Goal: Transaction & Acquisition: Purchase product/service

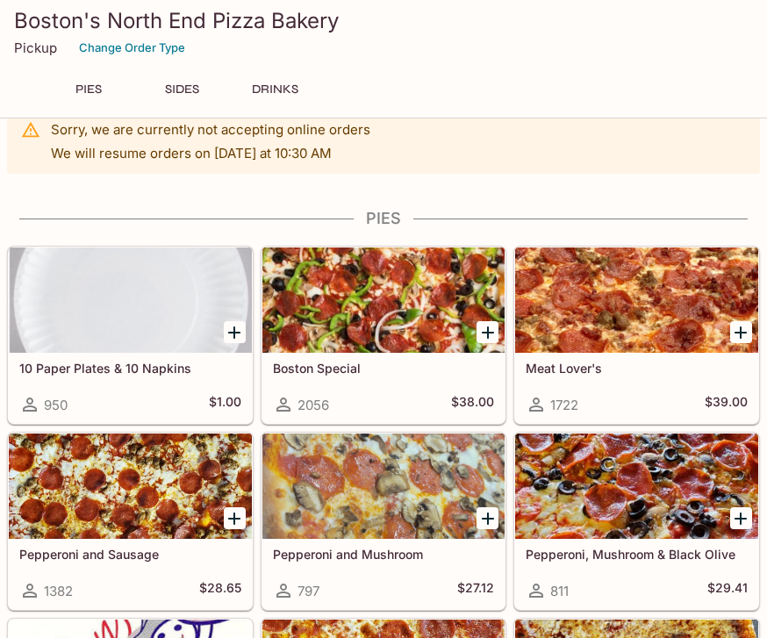
scroll to position [32, 0]
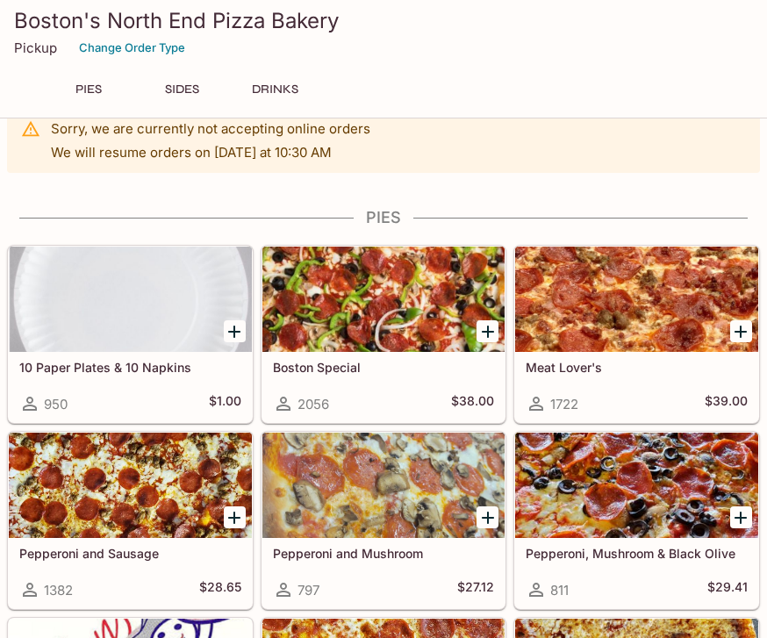
click at [397, 334] on div at bounding box center [383, 299] width 243 height 105
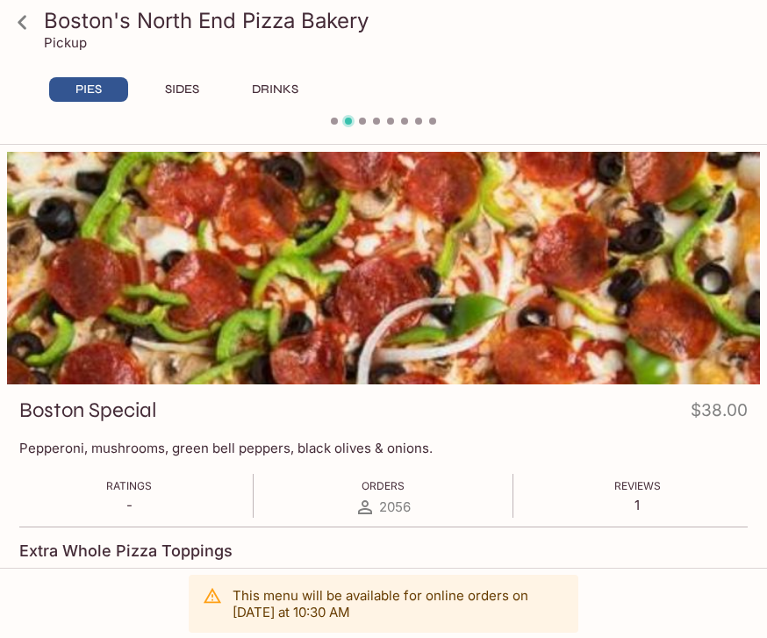
click at [460, 484] on div "Ratings - Orders 2056 Reviews 1" at bounding box center [383, 496] width 728 height 44
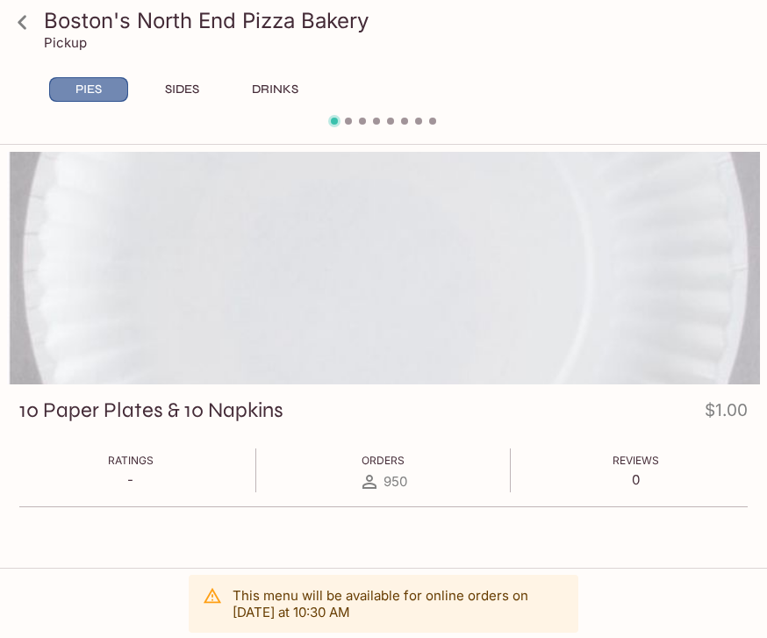
click at [111, 88] on button "PIES" at bounding box center [88, 89] width 79 height 25
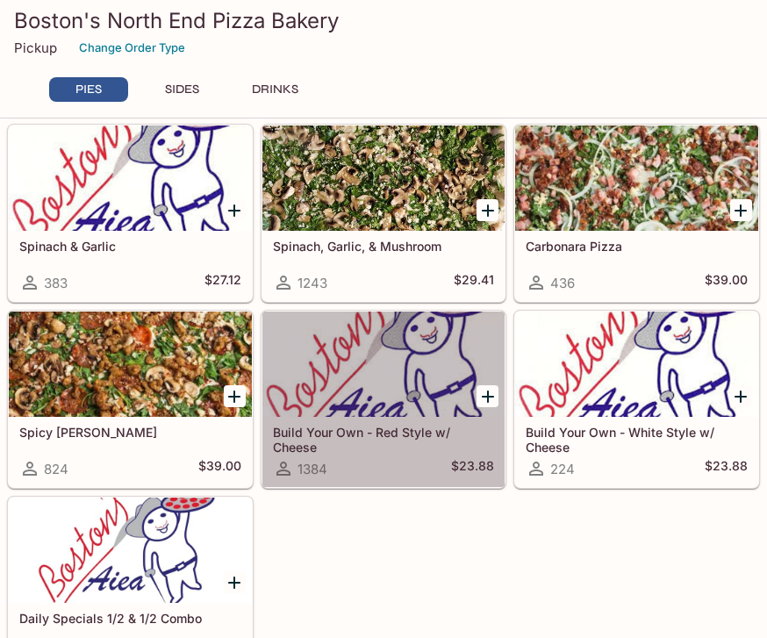
scroll to position [900, 0]
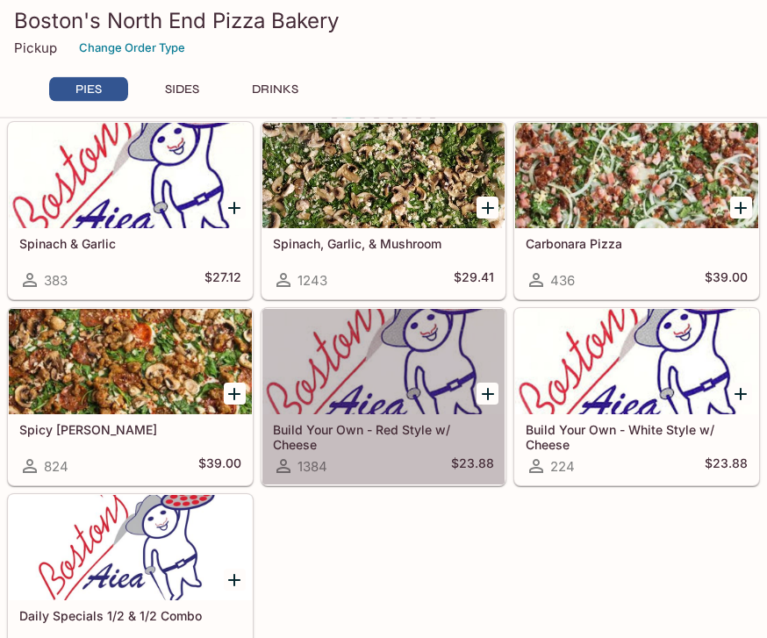
click at [391, 577] on div "10 Paper Plates & 10 Napkins 950 $1.00 Boston Special 2056 $38.00 Meat Lover's …" at bounding box center [380, 22] width 760 height 1302
click at [201, 574] on div at bounding box center [130, 547] width 243 height 105
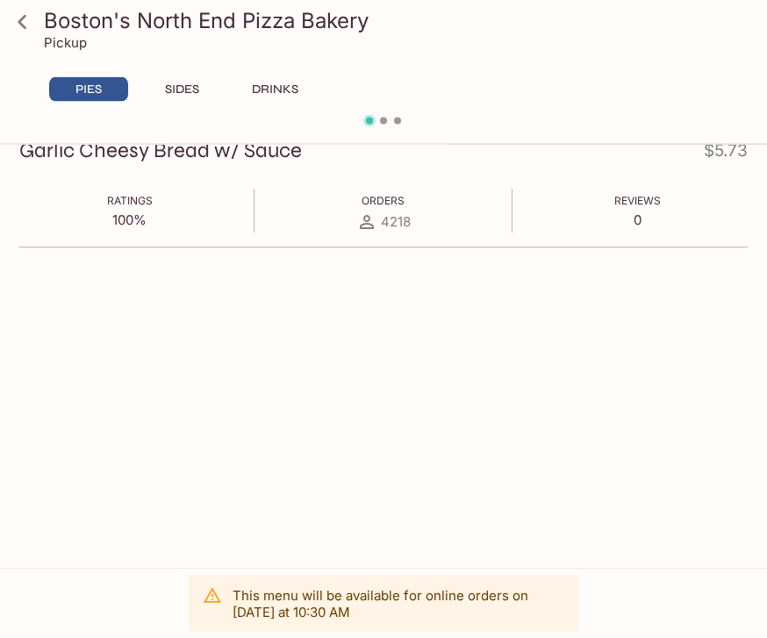
scroll to position [260, 0]
click at [27, 11] on icon at bounding box center [22, 22] width 31 height 31
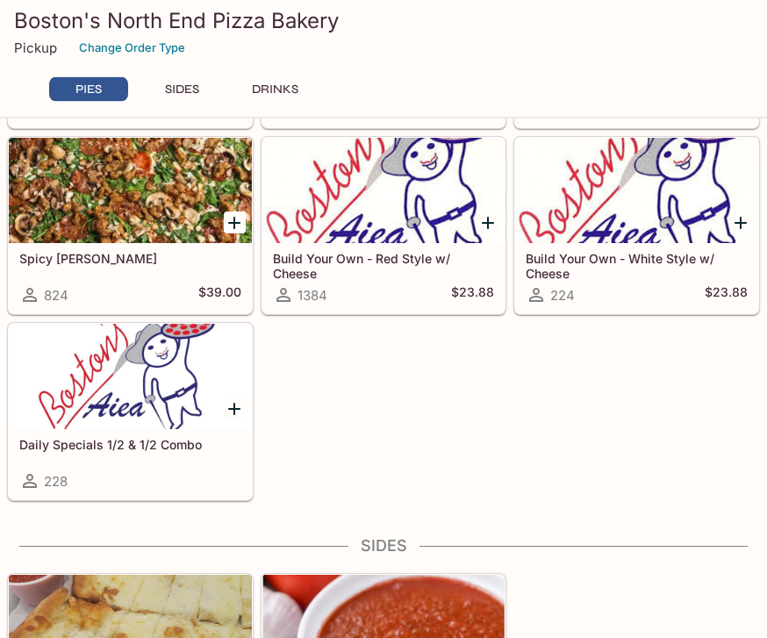
scroll to position [1072, 0]
click at [174, 414] on div at bounding box center [130, 376] width 243 height 105
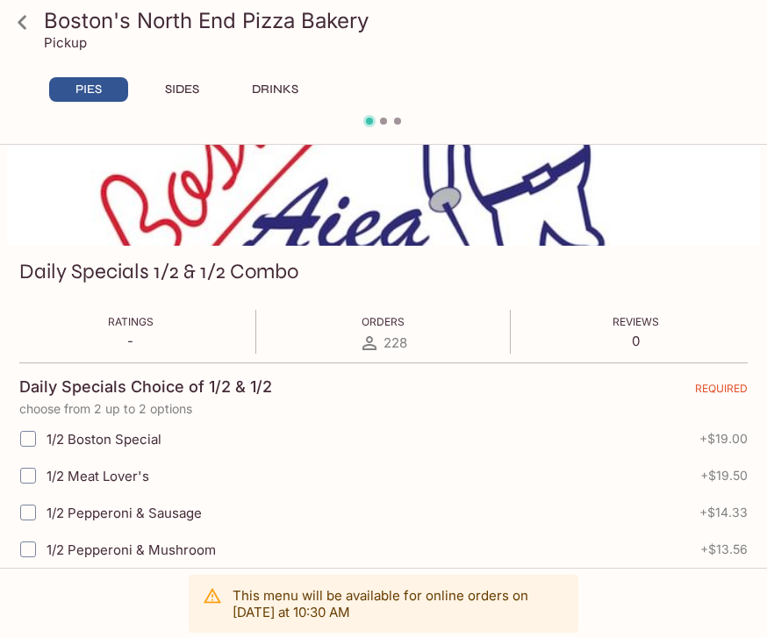
scroll to position [138, 0]
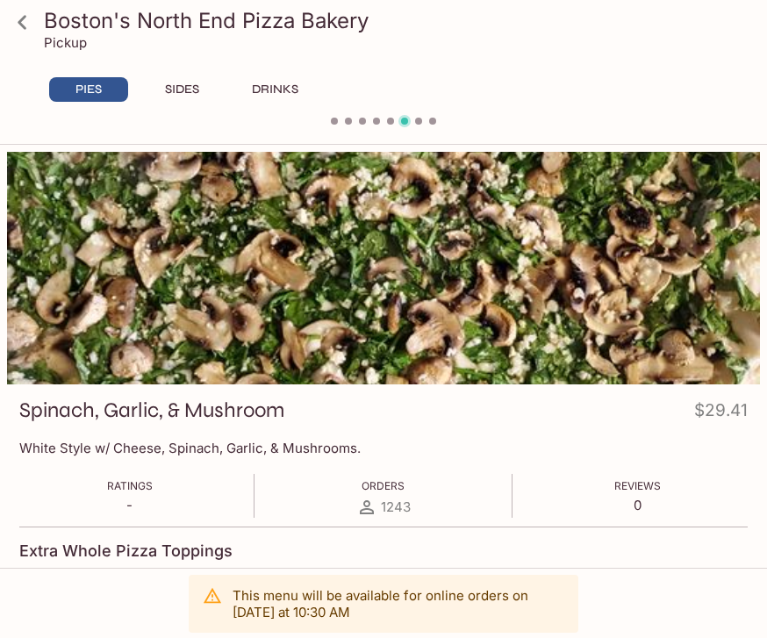
click at [25, 26] on icon at bounding box center [22, 22] width 31 height 31
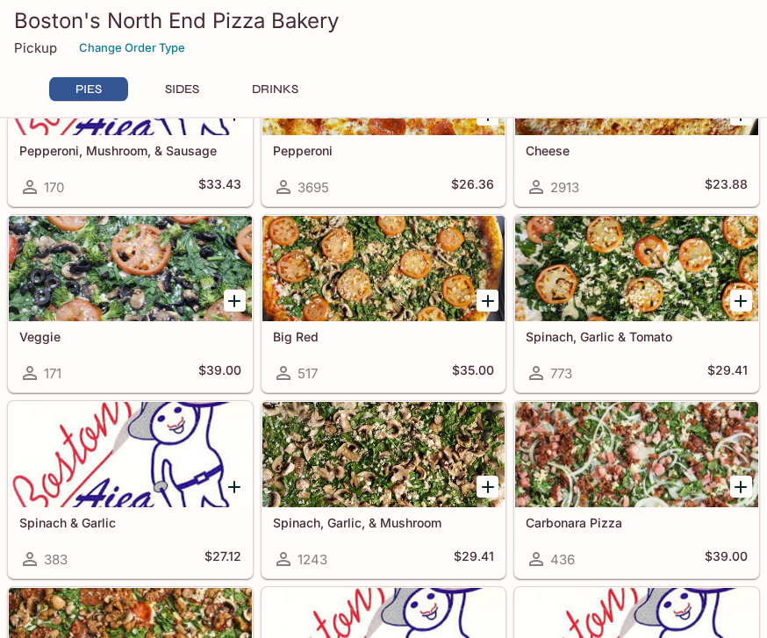
scroll to position [622, 0]
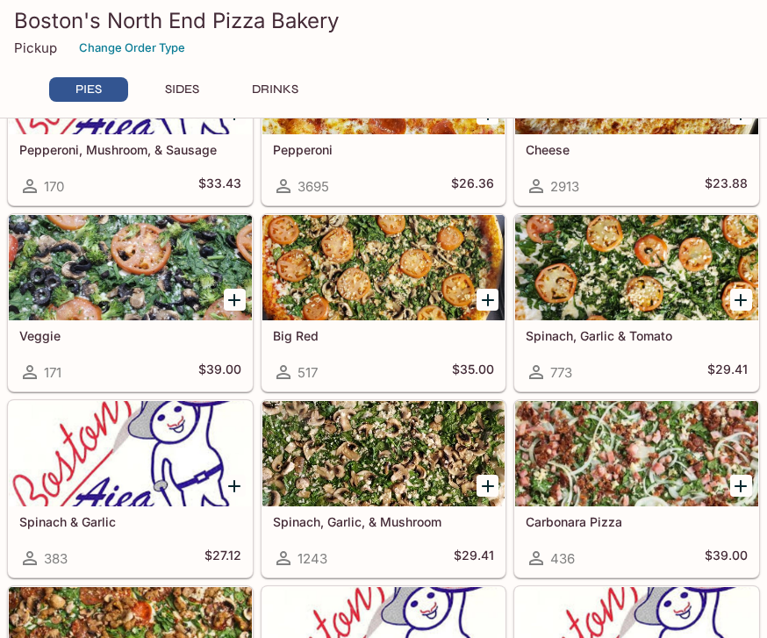
click at [399, 304] on div at bounding box center [383, 267] width 243 height 105
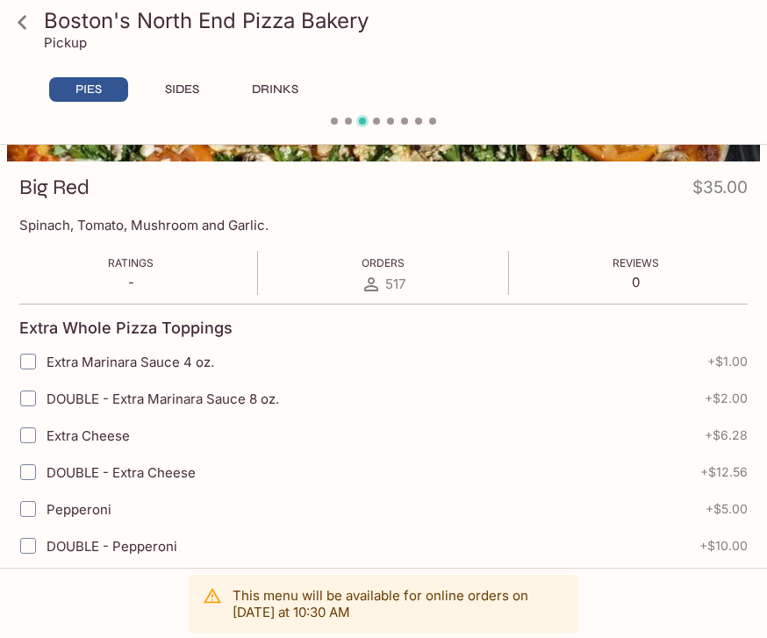
scroll to position [180, 0]
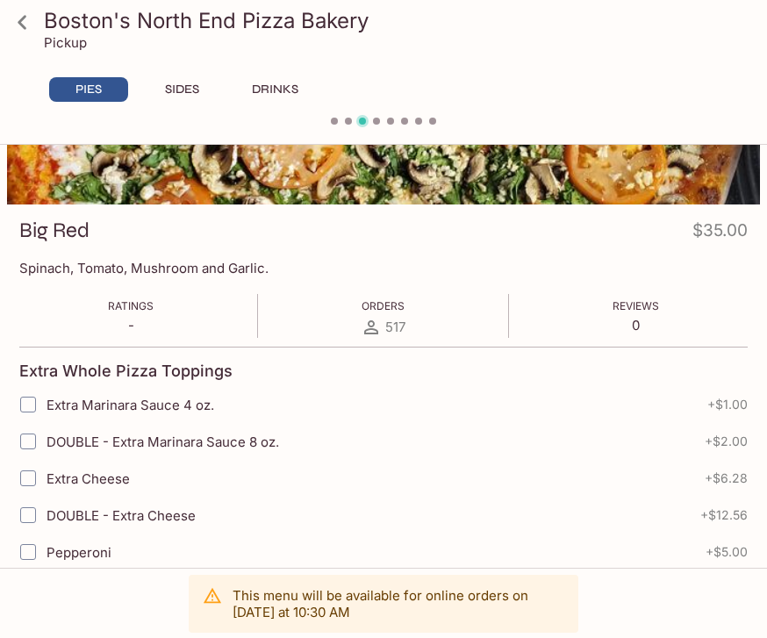
click at [26, 9] on icon at bounding box center [22, 22] width 31 height 31
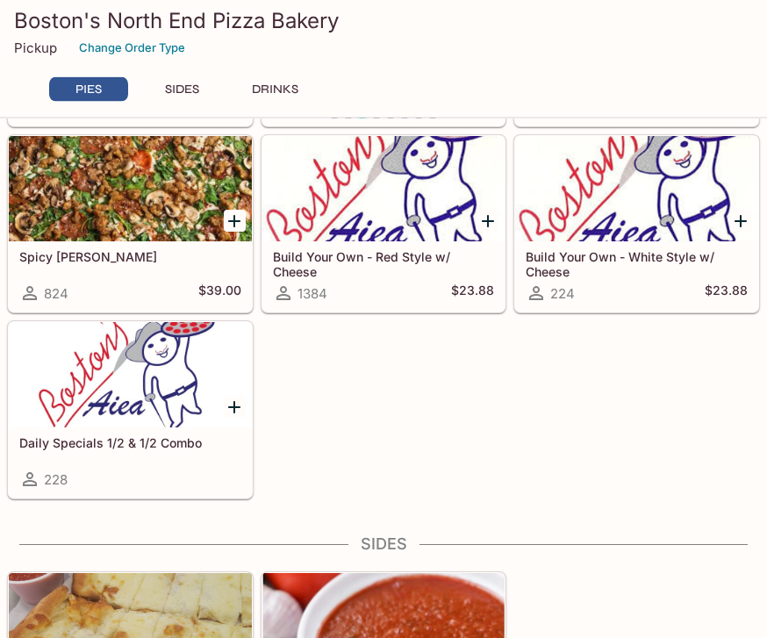
scroll to position [1073, 0]
click at [186, 400] on div at bounding box center [130, 374] width 243 height 105
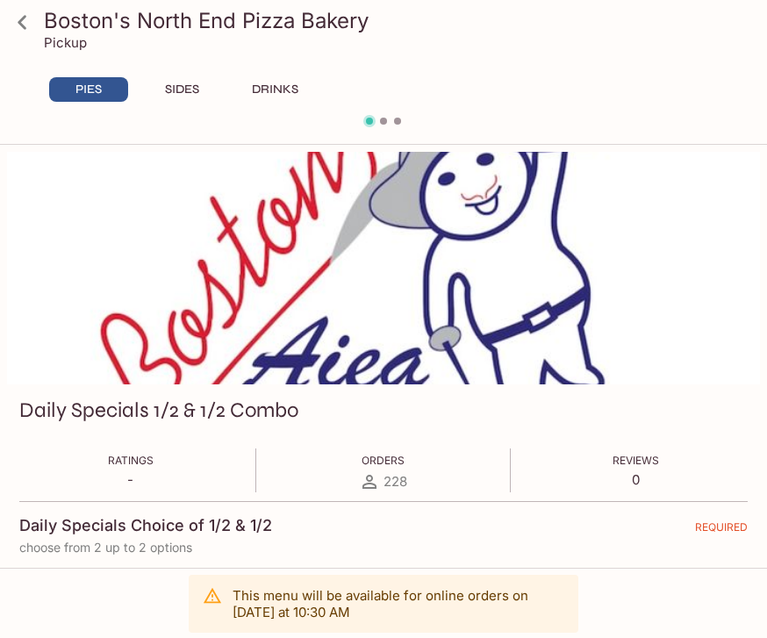
click at [42, 576] on input "1/2 Boston Special" at bounding box center [28, 577] width 35 height 35
checkbox input "true"
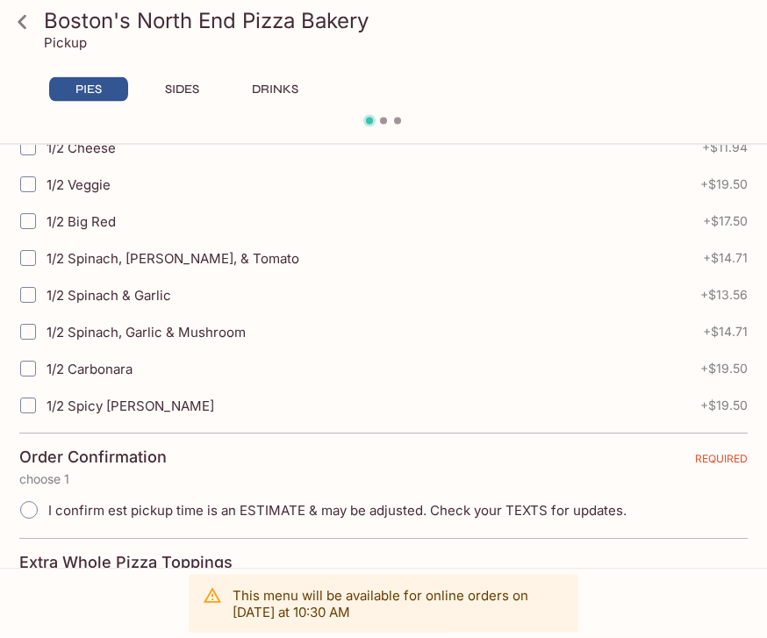
scroll to position [660, 0]
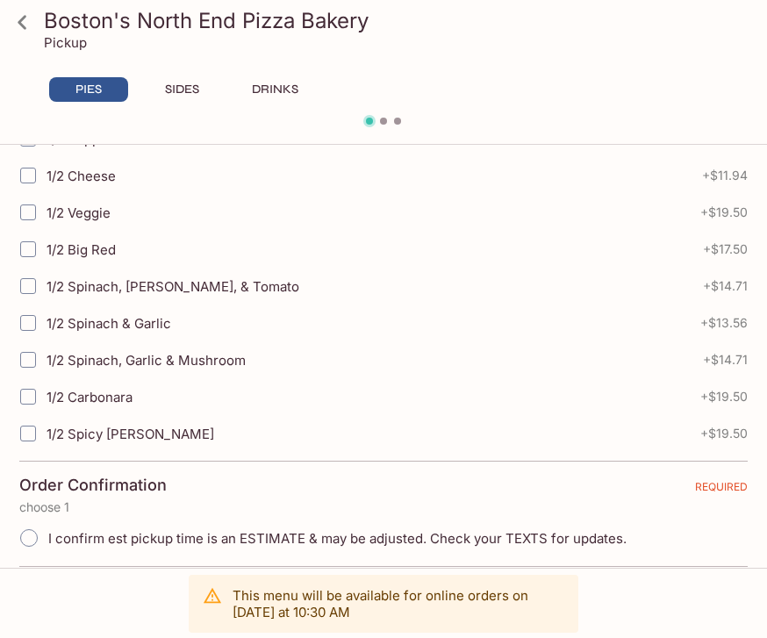
click at [28, 256] on input "1/2 Big Red" at bounding box center [28, 249] width 35 height 35
checkbox input "true"
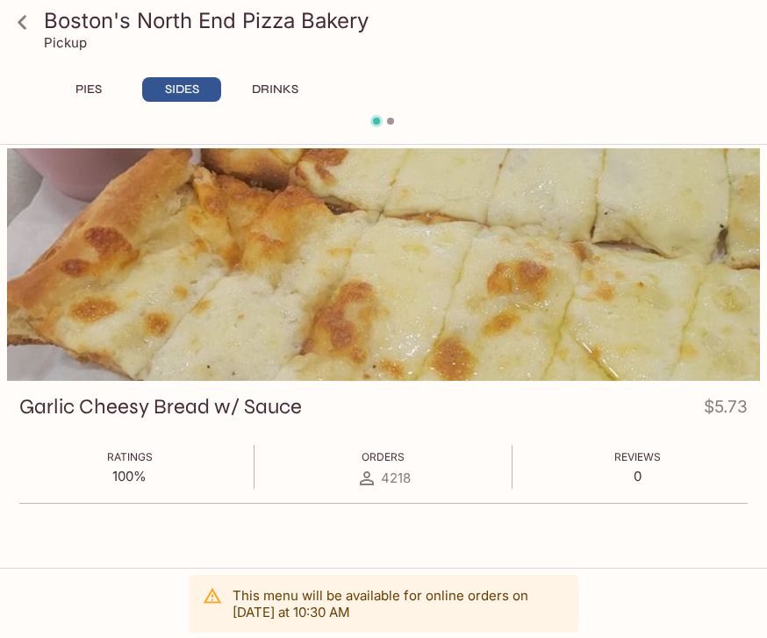
scroll to position [0, 0]
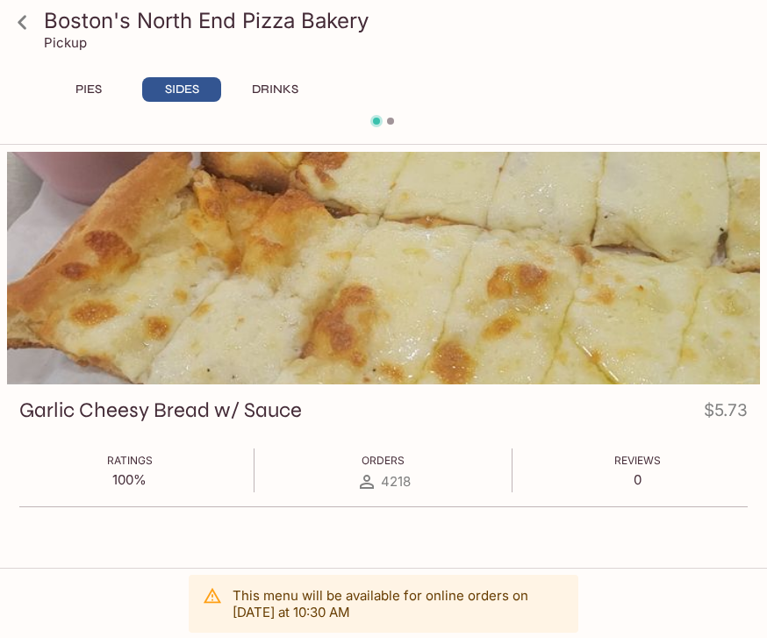
click at [67, 97] on button "PIES" at bounding box center [88, 89] width 79 height 25
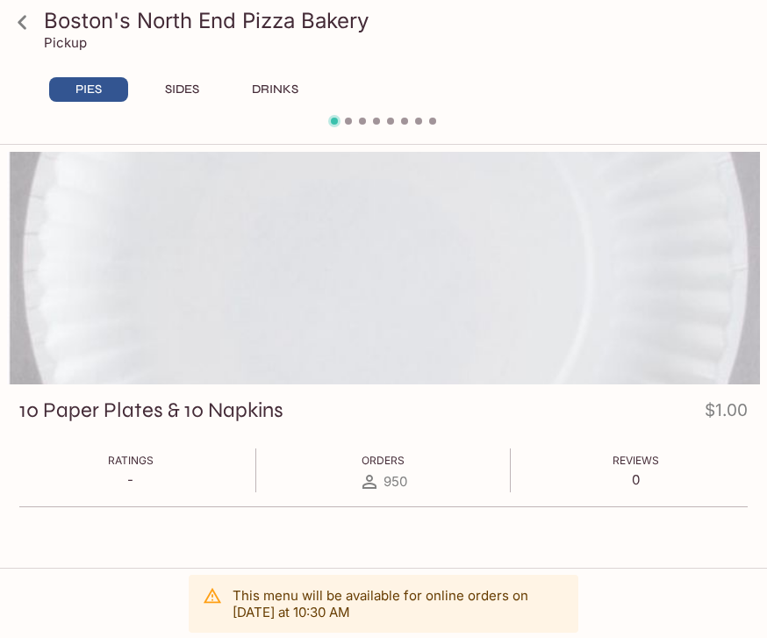
click at [27, 30] on icon at bounding box center [22, 22] width 31 height 31
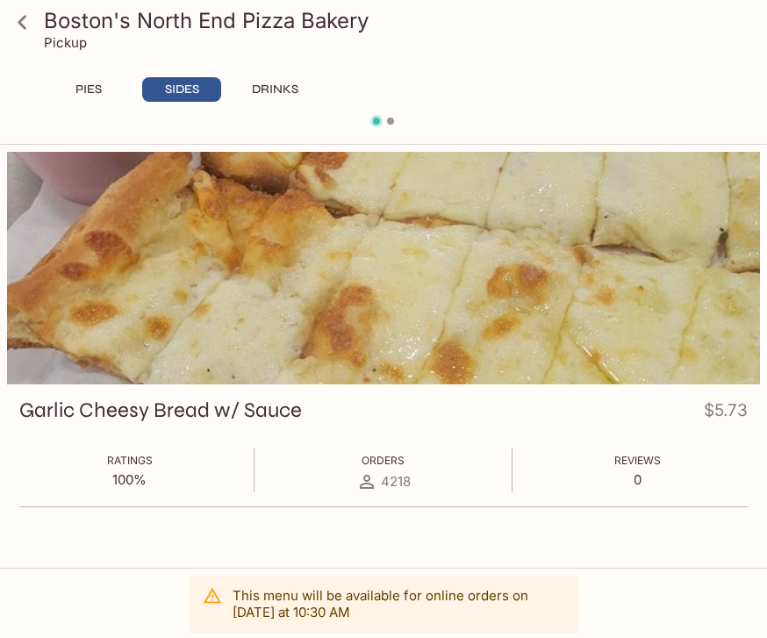
scroll to position [1000, 0]
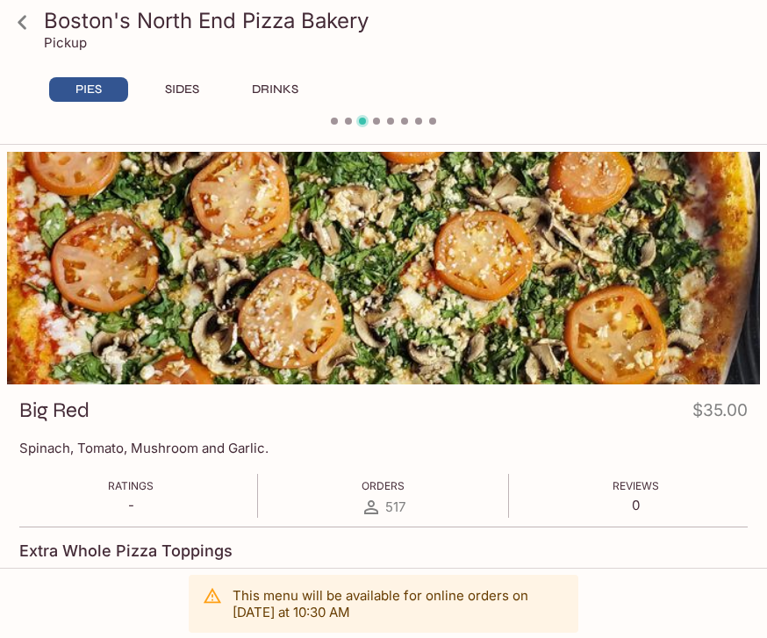
click at [22, 25] on icon at bounding box center [22, 22] width 9 height 14
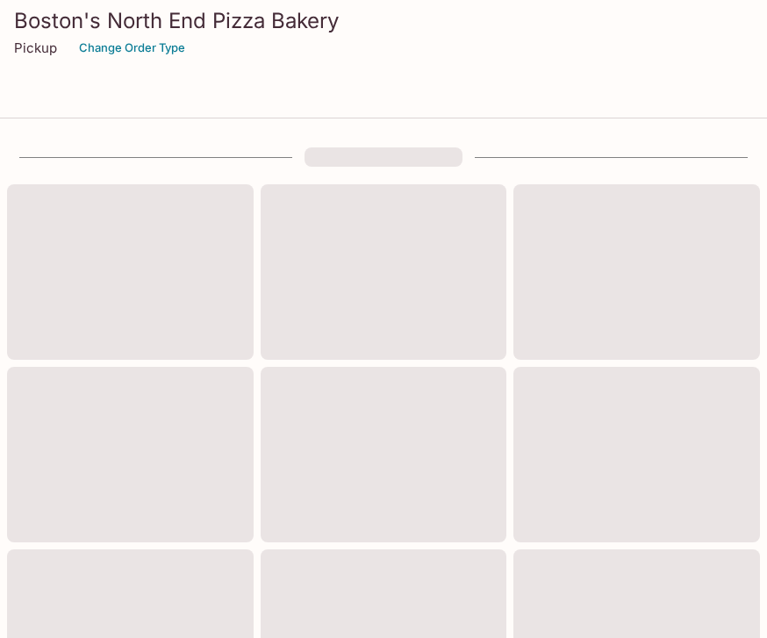
scroll to position [678, 0]
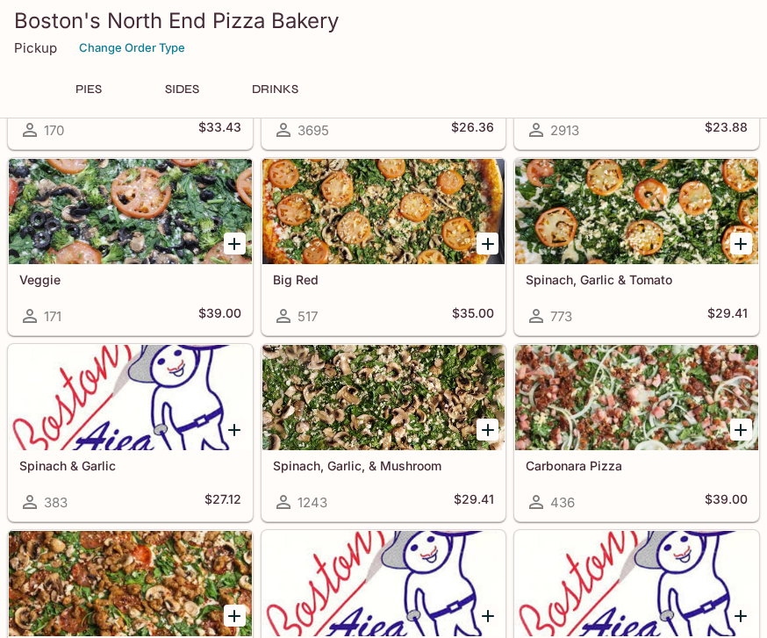
click at [56, 46] on p "Pickup" at bounding box center [35, 47] width 43 height 17
click at [47, 47] on p "Pickup" at bounding box center [35, 47] width 43 height 17
click at [39, 53] on p "Pickup" at bounding box center [35, 47] width 43 height 17
click at [37, 59] on div "Pickup Change Order Type" at bounding box center [383, 47] width 739 height 27
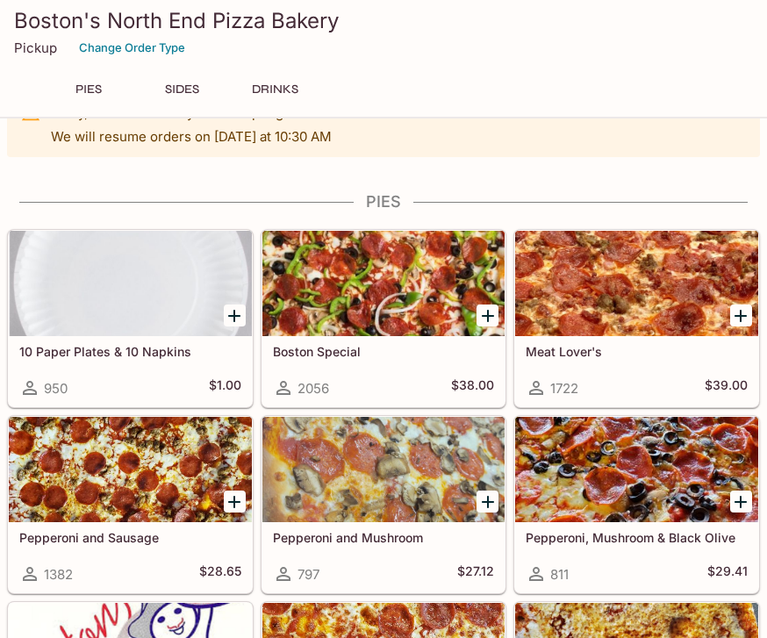
scroll to position [0, 0]
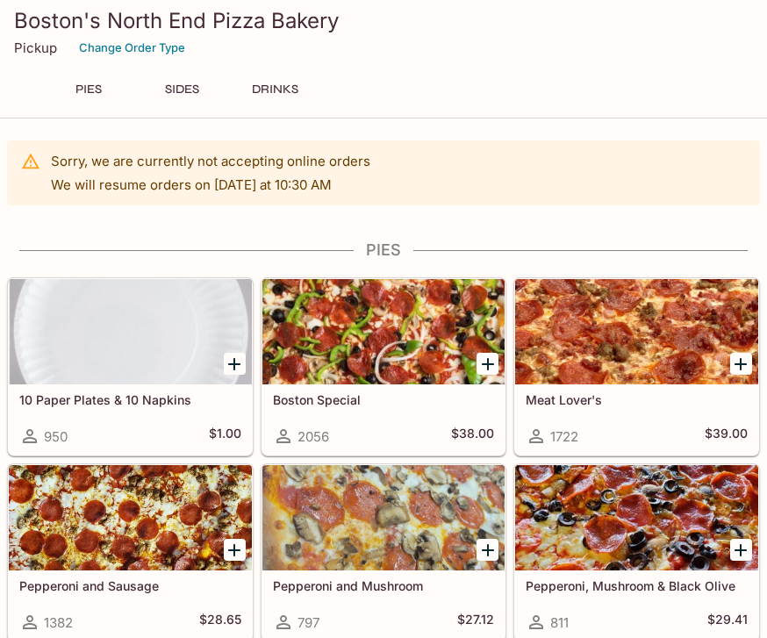
click at [35, 53] on p "Pickup" at bounding box center [35, 47] width 43 height 17
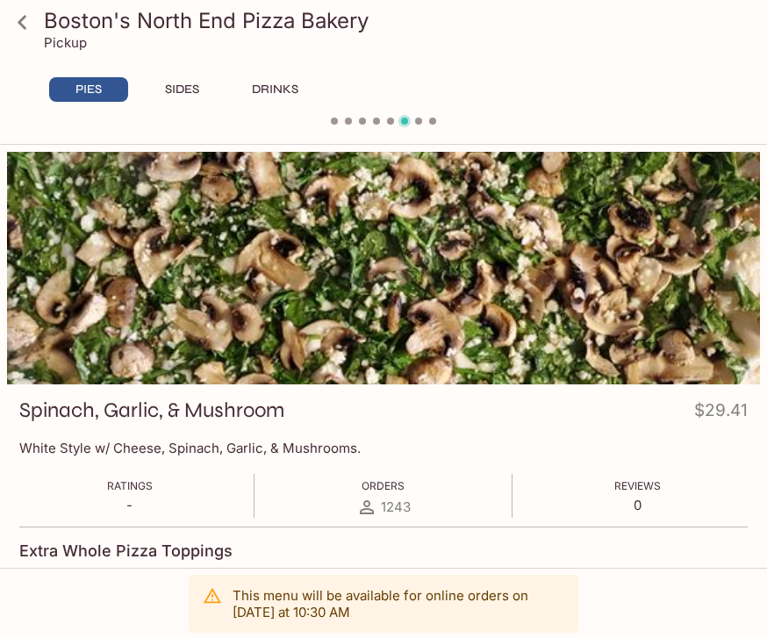
click at [87, 48] on div "Pickup" at bounding box center [398, 42] width 709 height 17
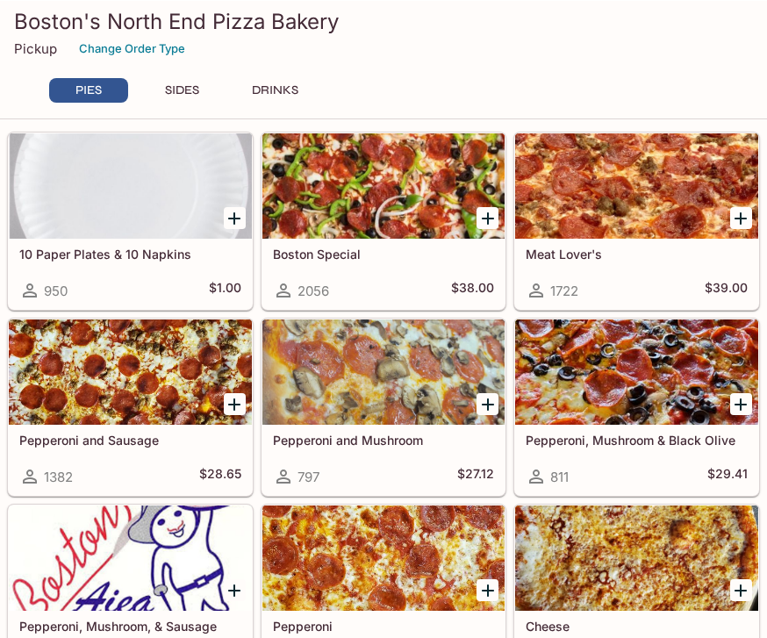
scroll to position [146, 0]
click at [163, 53] on button "Change Order Type" at bounding box center [132, 47] width 122 height 27
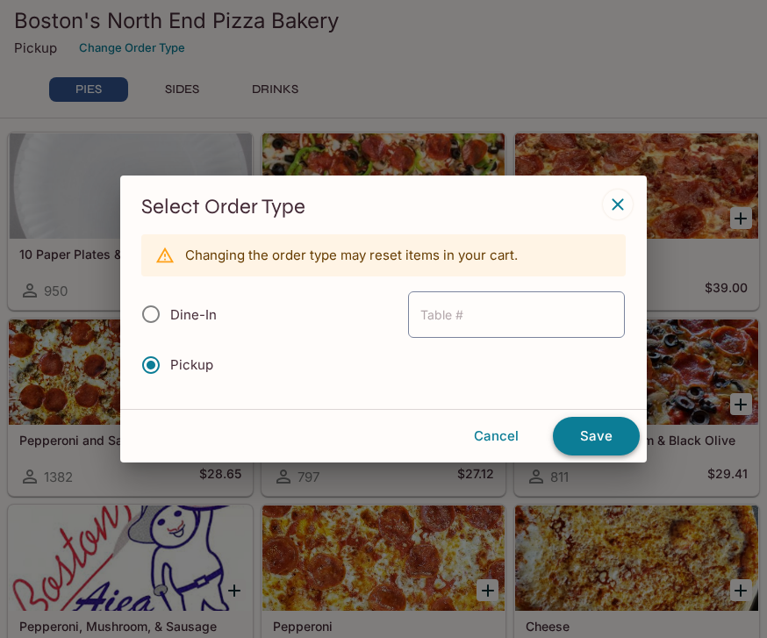
click at [596, 437] on button "Save" at bounding box center [596, 436] width 87 height 39
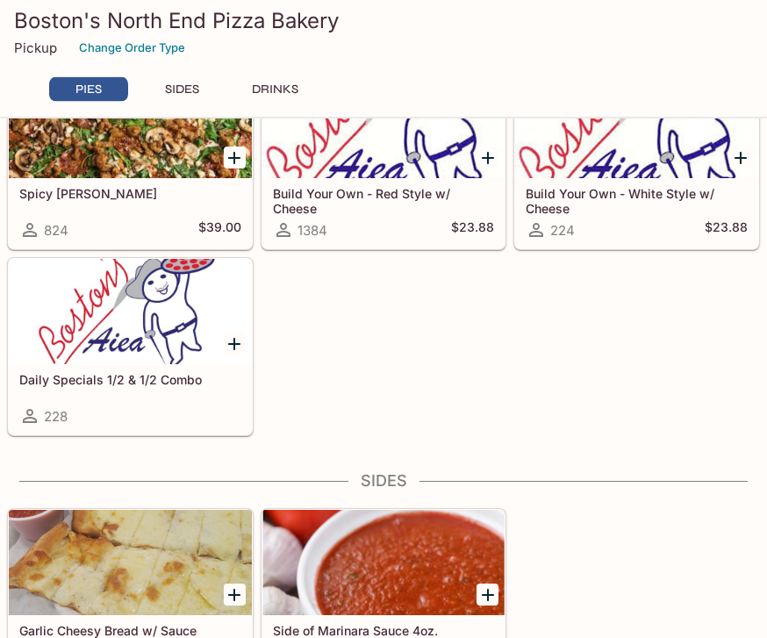
scroll to position [1137, 0]
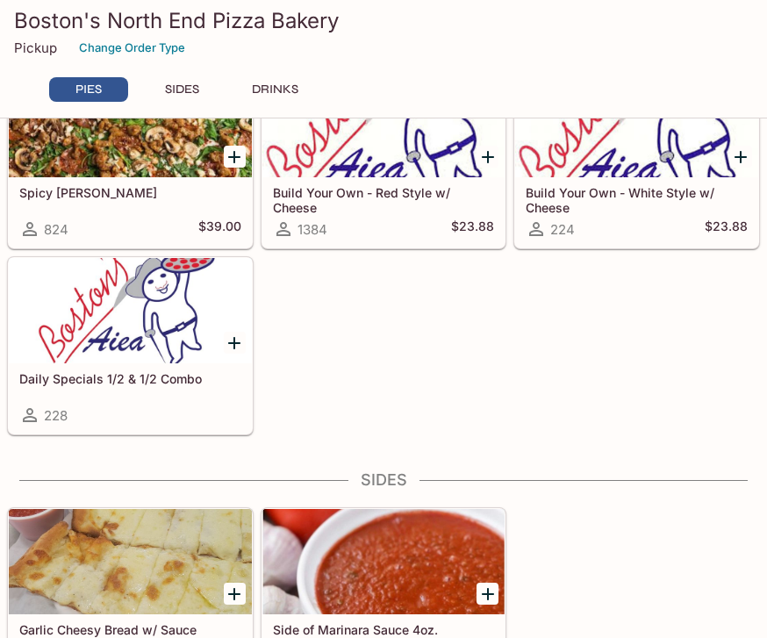
click at [209, 385] on h5 "Daily Specials 1/2 & 1/2 Combo" at bounding box center [130, 378] width 222 height 15
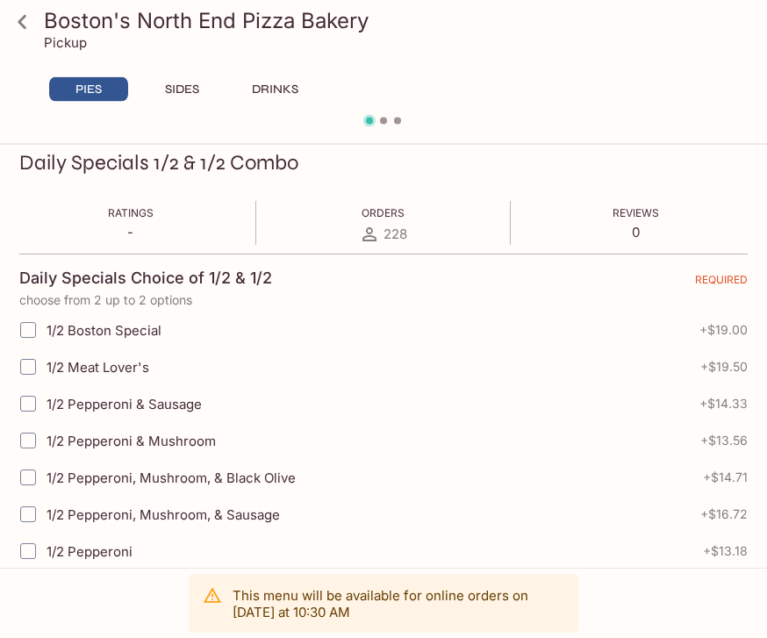
click at [28, 327] on input "1/2 Boston Special" at bounding box center [28, 330] width 35 height 35
checkbox input "true"
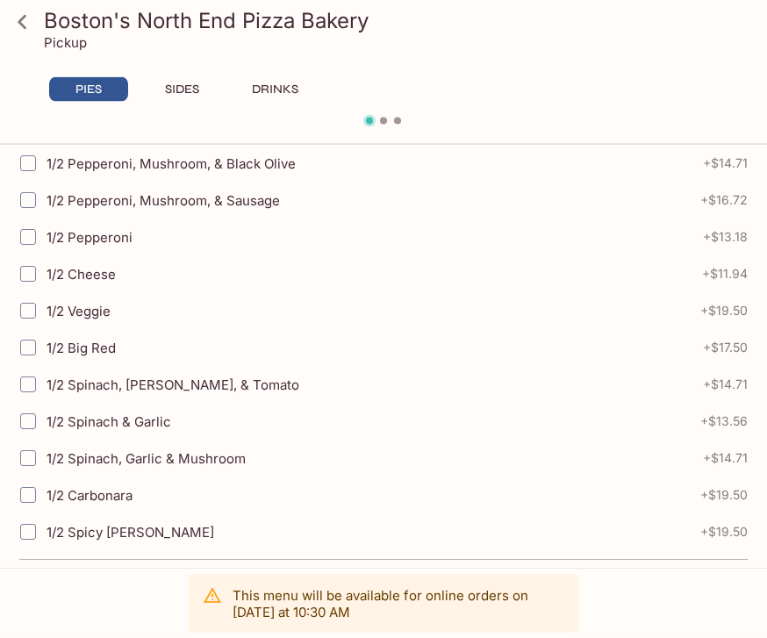
scroll to position [563, 0]
click at [30, 341] on input "1/2 Big Red" at bounding box center [28, 346] width 35 height 35
checkbox input "true"
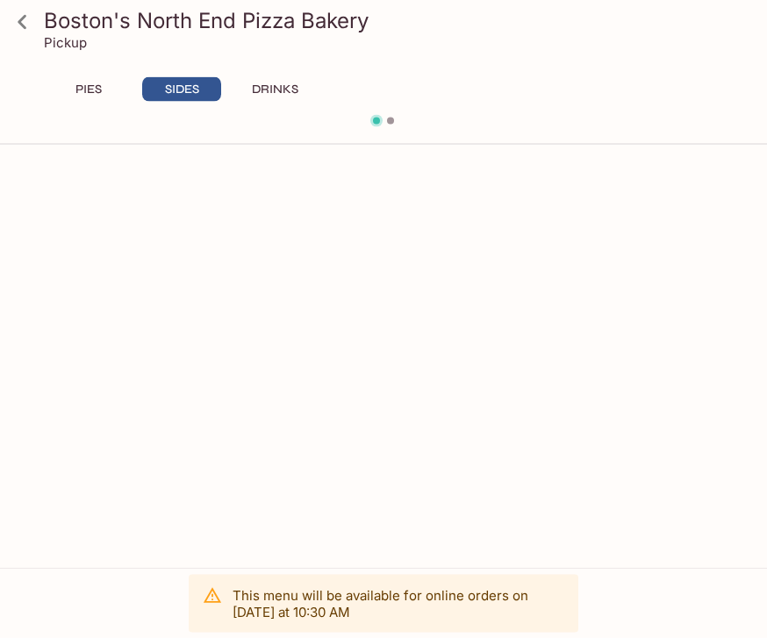
scroll to position [558, 0]
click at [96, 95] on button "PIES" at bounding box center [88, 89] width 79 height 25
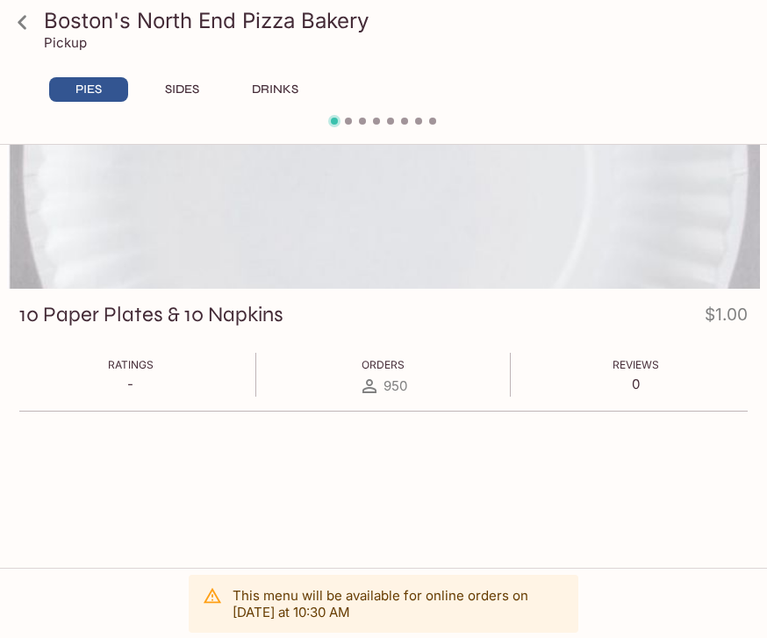
click at [22, 20] on icon at bounding box center [22, 22] width 9 height 14
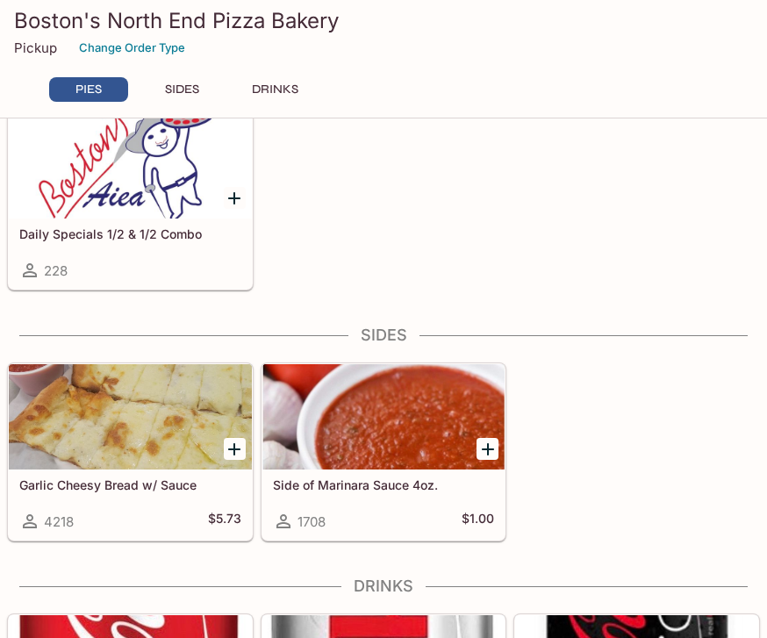
scroll to position [1280, 0]
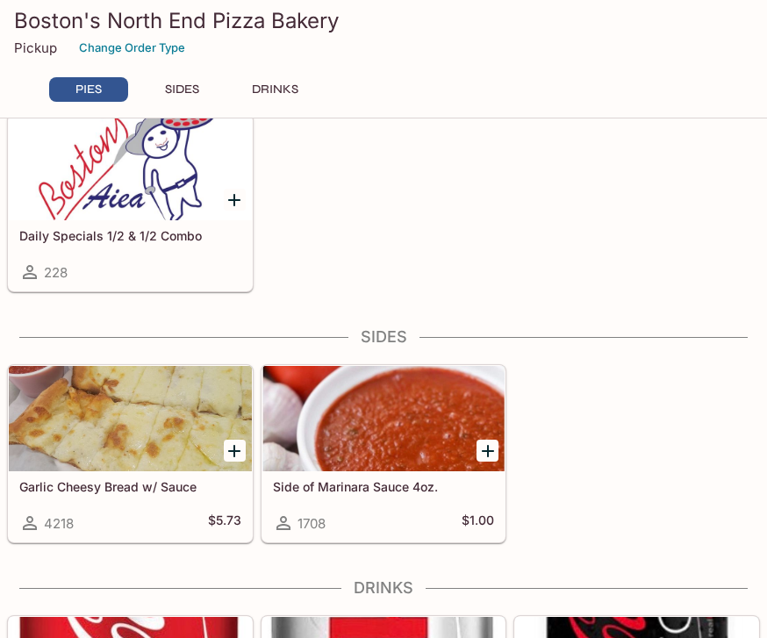
click at [186, 207] on div at bounding box center [130, 167] width 243 height 105
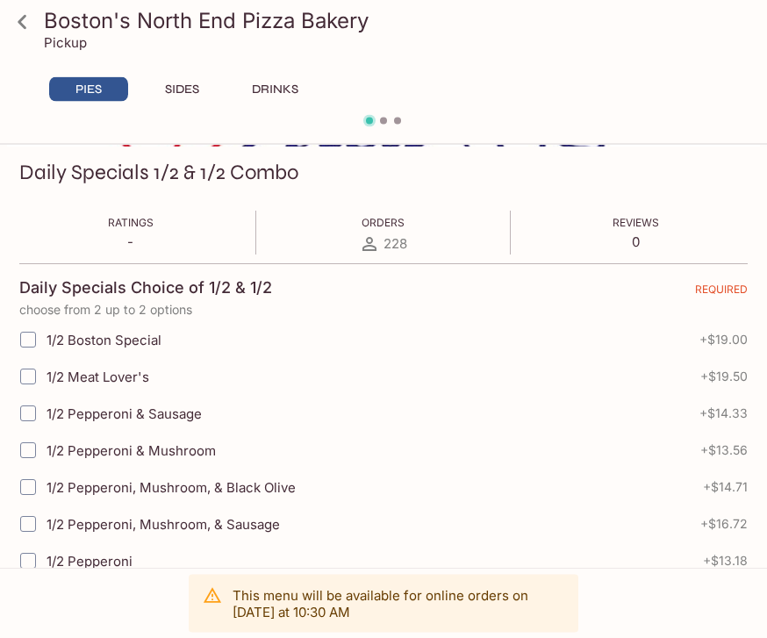
scroll to position [238, 0]
click at [26, 326] on input "1/2 Boston Special" at bounding box center [28, 339] width 35 height 35
checkbox input "true"
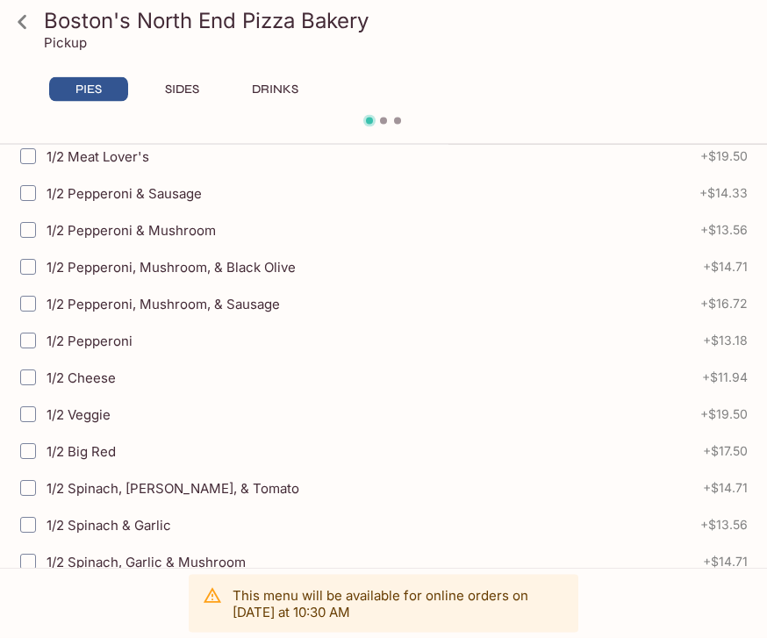
scroll to position [458, 0]
click at [32, 448] on input "1/2 Big Red" at bounding box center [28, 451] width 35 height 35
checkbox input "true"
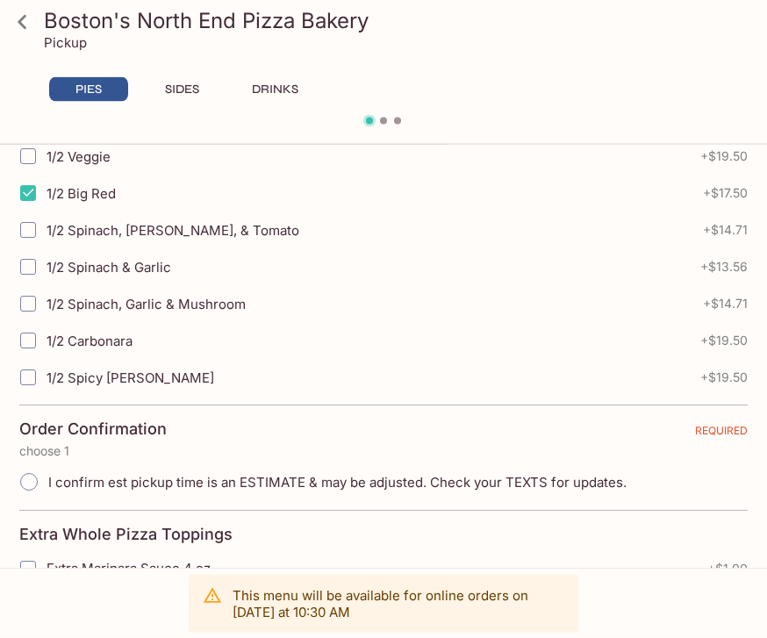
scroll to position [748, 0]
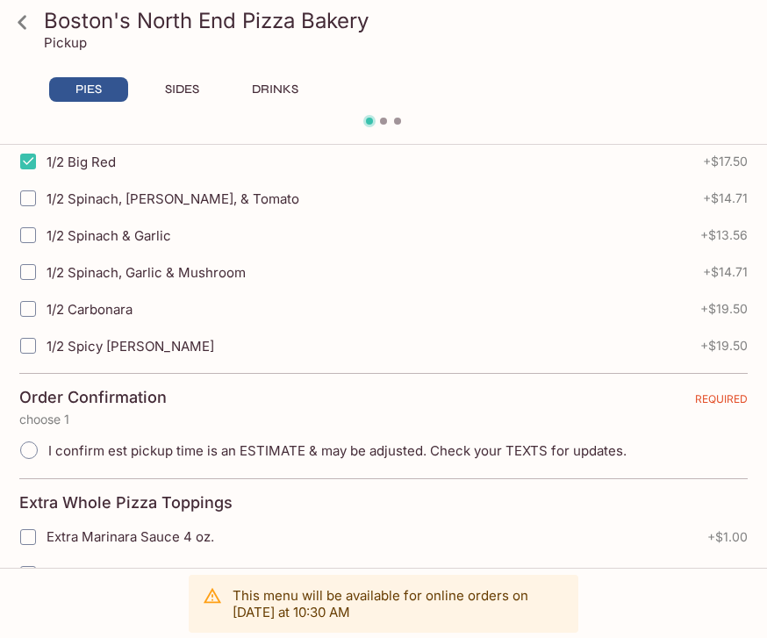
click at [45, 455] on input "I confirm est pickup time is an ESTIMATE & may be adjusted. Check your TEXTS fo…" at bounding box center [29, 450] width 37 height 37
radio input "true"
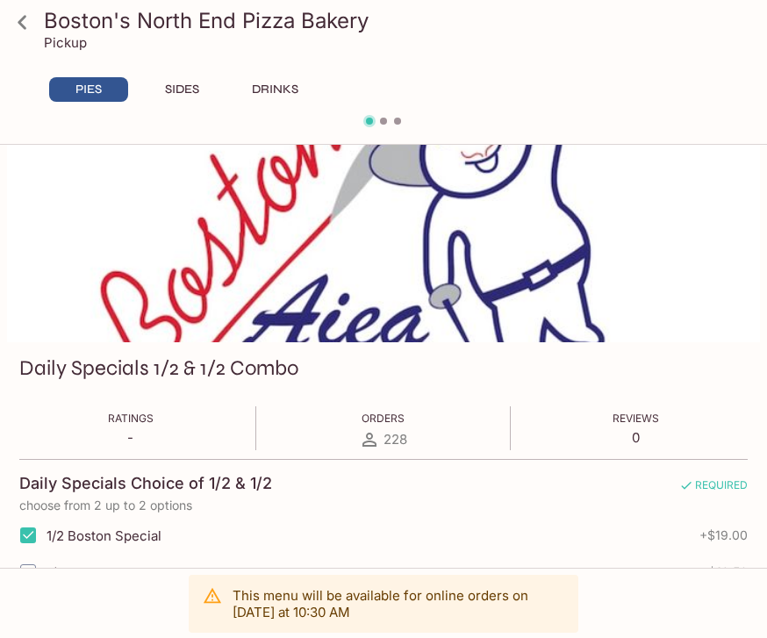
scroll to position [0, 0]
